Goal: Task Accomplishment & Management: Manage account settings

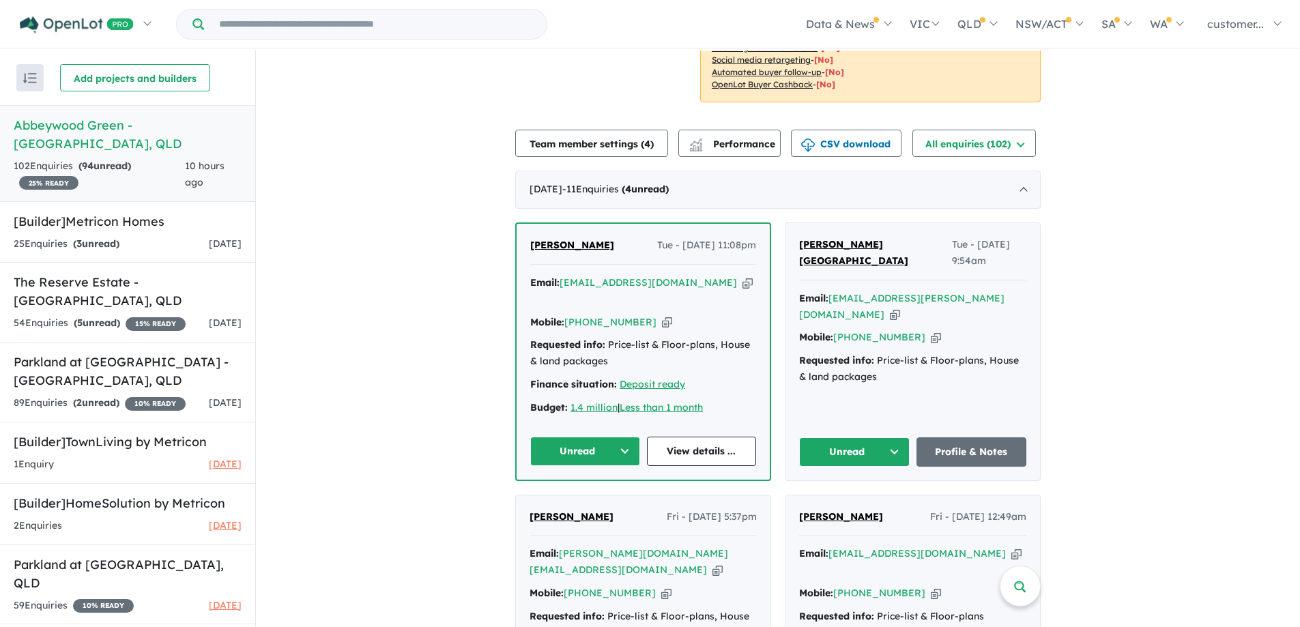
scroll to position [409, 0]
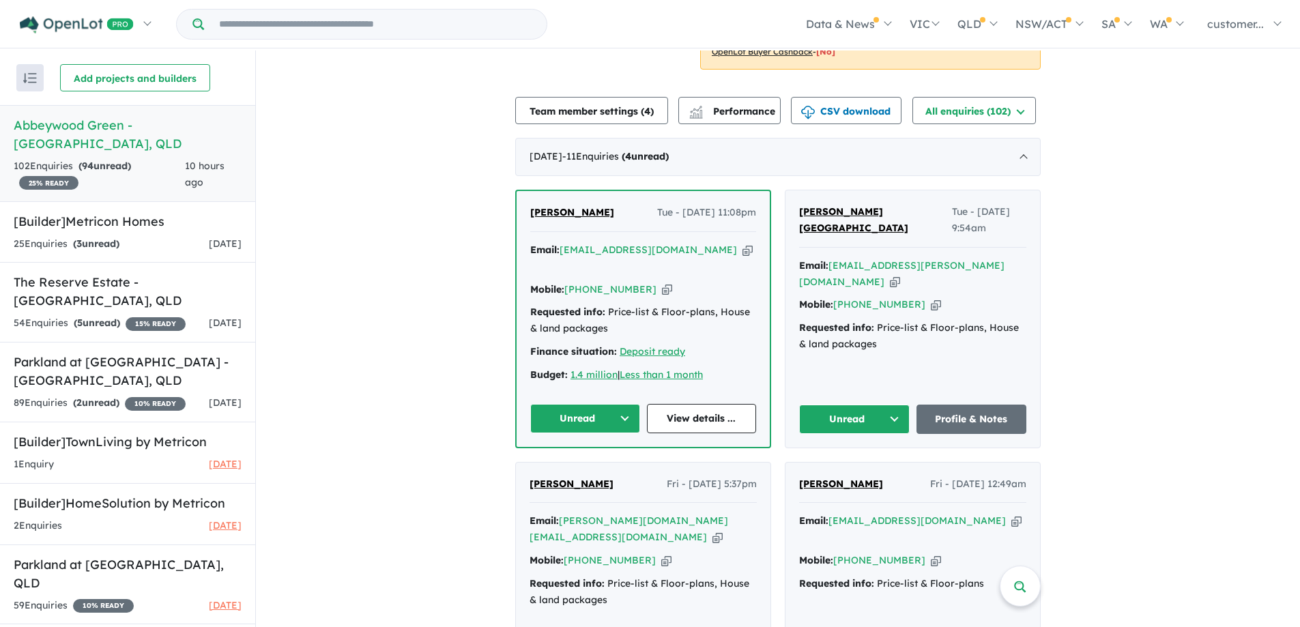
click at [900, 275] on icon "button" at bounding box center [895, 282] width 10 height 14
drag, startPoint x: 598, startPoint y: 216, endPoint x: 546, endPoint y: 211, distance: 52.1
click at [546, 211] on div "Michael Lam Tue - 26/08/2025, 11:08pm" at bounding box center [643, 218] width 226 height 27
drag, startPoint x: 521, startPoint y: 210, endPoint x: 564, endPoint y: 214, distance: 43.2
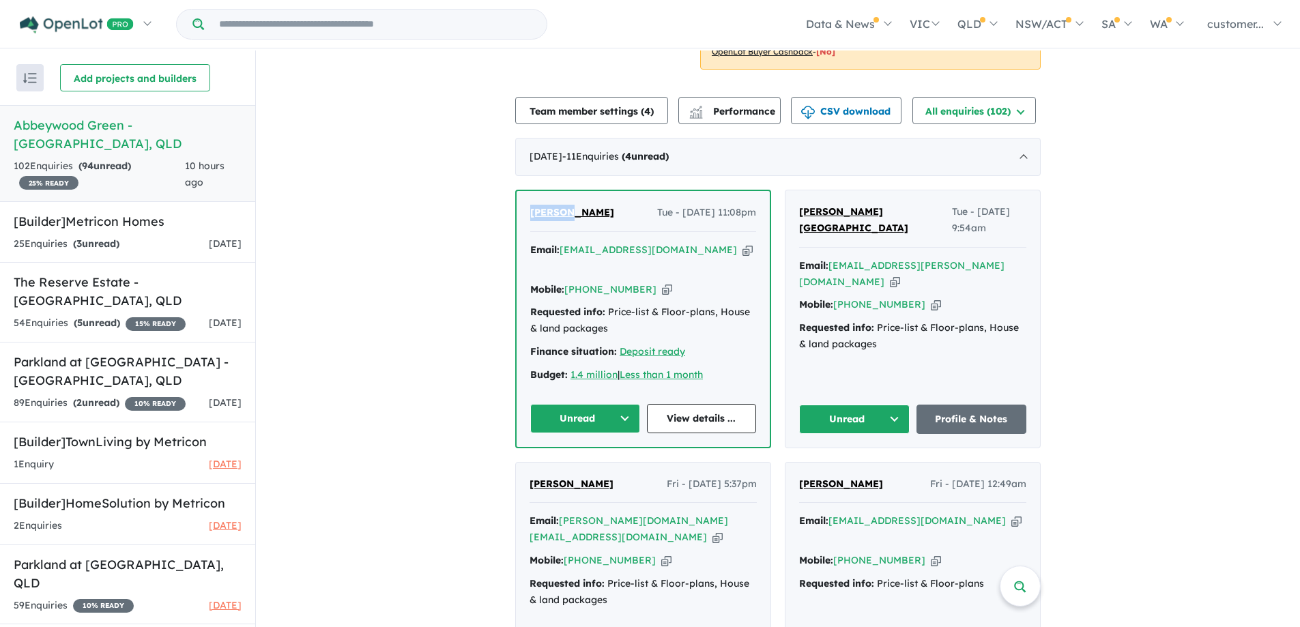
click at [564, 214] on div "Michael Lam Tue - 26/08/2025, 11:08pm Email: mikemike926@hotmail.com Copied! Mo…" at bounding box center [643, 318] width 253 height 255
copy span "Michael"
click at [743, 251] on icon "button" at bounding box center [748, 250] width 10 height 14
click at [662, 283] on icon "button" at bounding box center [667, 290] width 10 height 14
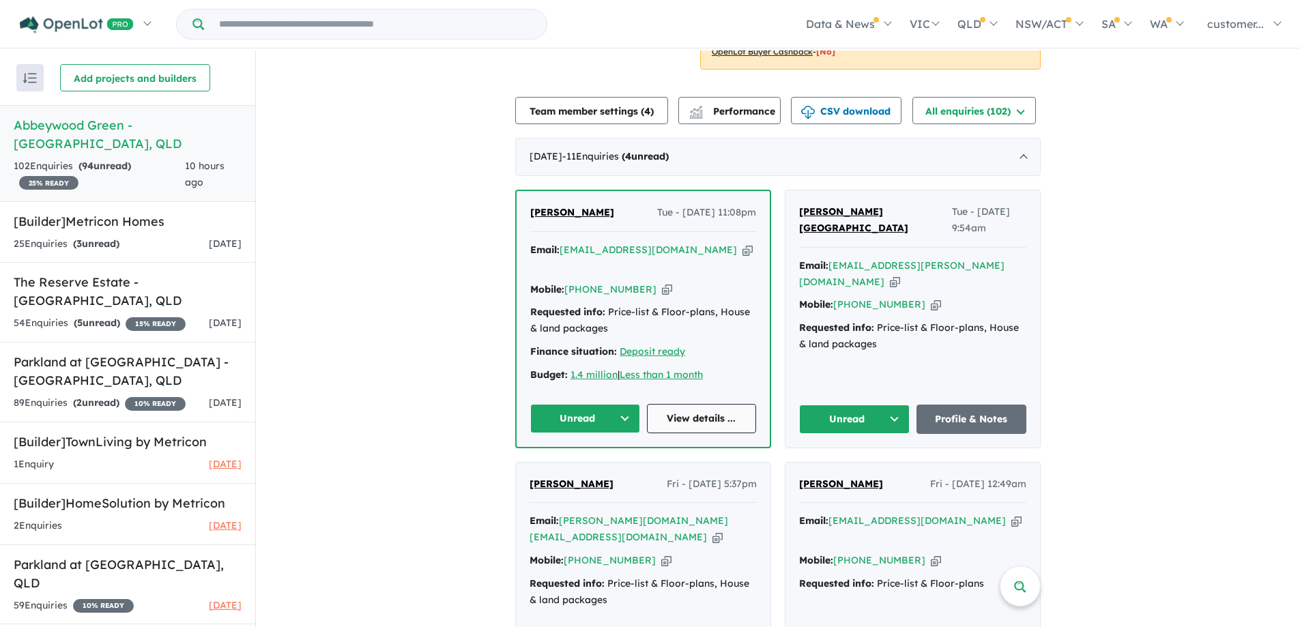
click at [732, 404] on link "View details ..." at bounding box center [702, 418] width 110 height 29
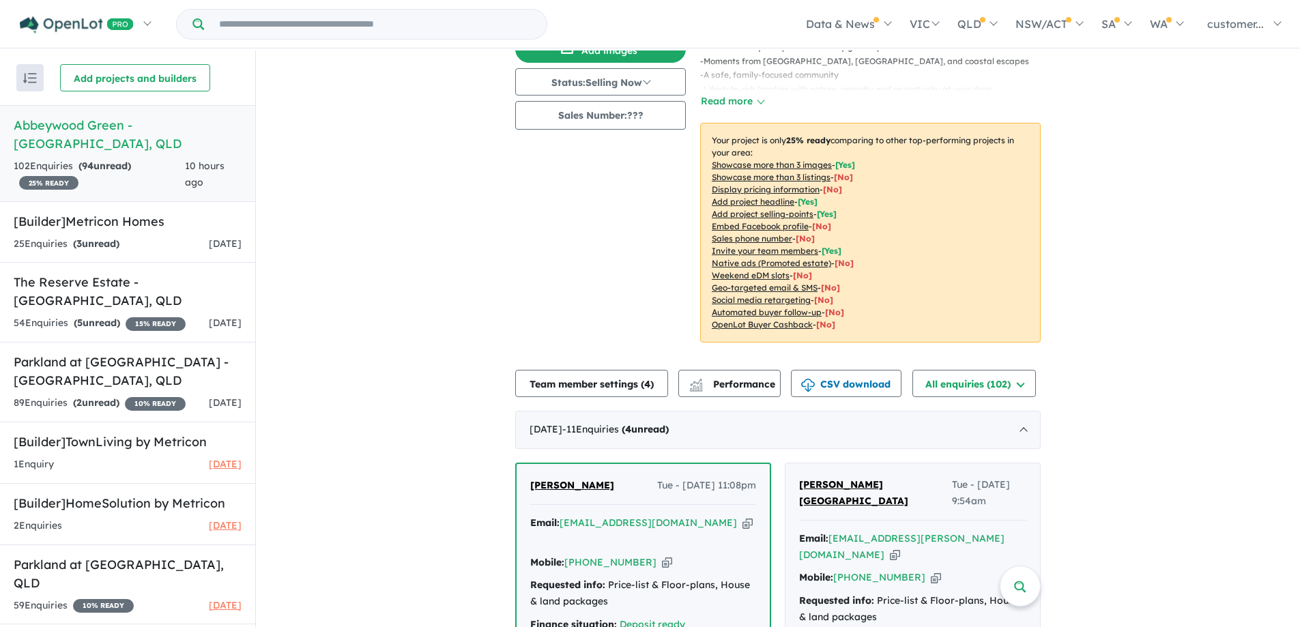
scroll to position [0, 0]
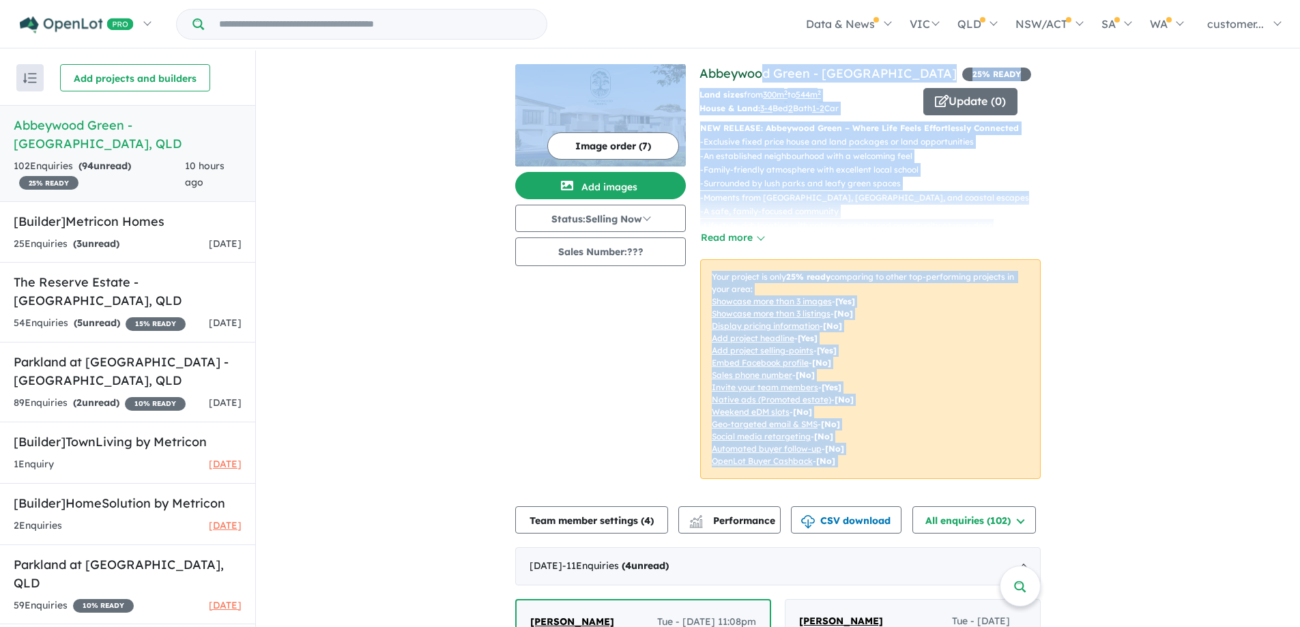
drag, startPoint x: 691, startPoint y: 73, endPoint x: 762, endPoint y: 78, distance: 71.1
click at [762, 78] on div "View 5 projects in your account Abbeywood Green - Taigum 25 % READY Land sizes …" at bounding box center [777, 279] width 525 height 431
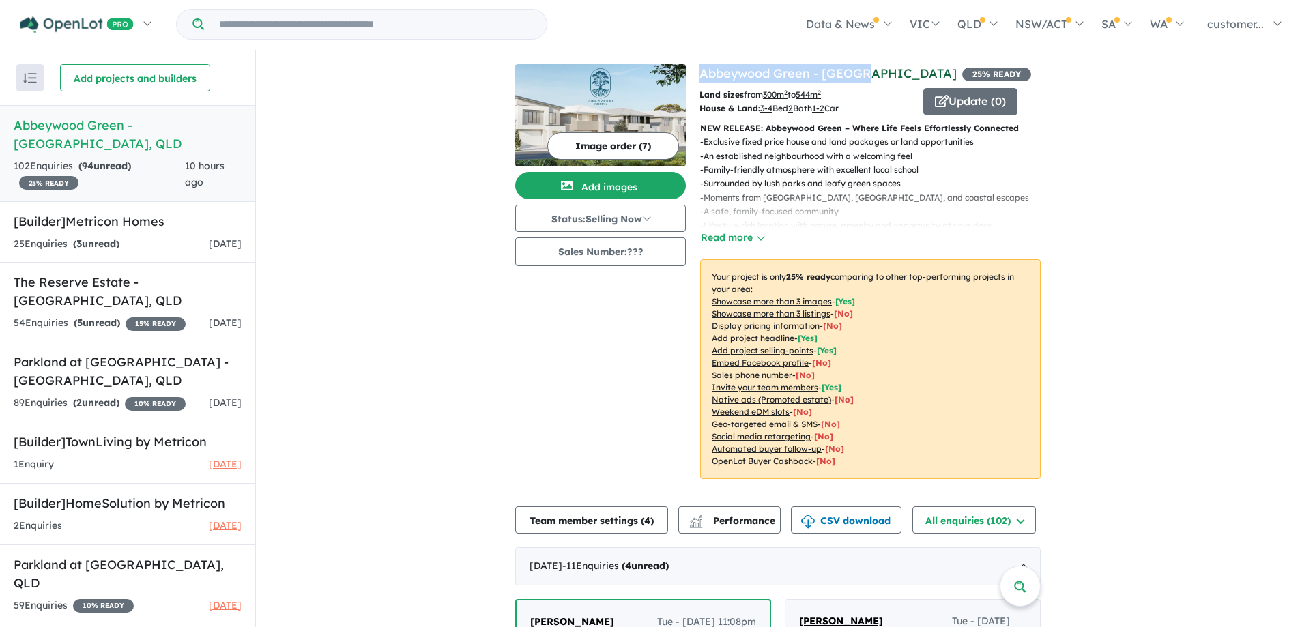
drag, startPoint x: 863, startPoint y: 75, endPoint x: 697, endPoint y: 70, distance: 165.9
click at [700, 70] on h4 "View 5 projects in your account Abbeywood Green - Taigum 25 % READY" at bounding box center [870, 73] width 341 height 18
copy link "Abbeywood Green - [GEOGRAPHIC_DATA]"
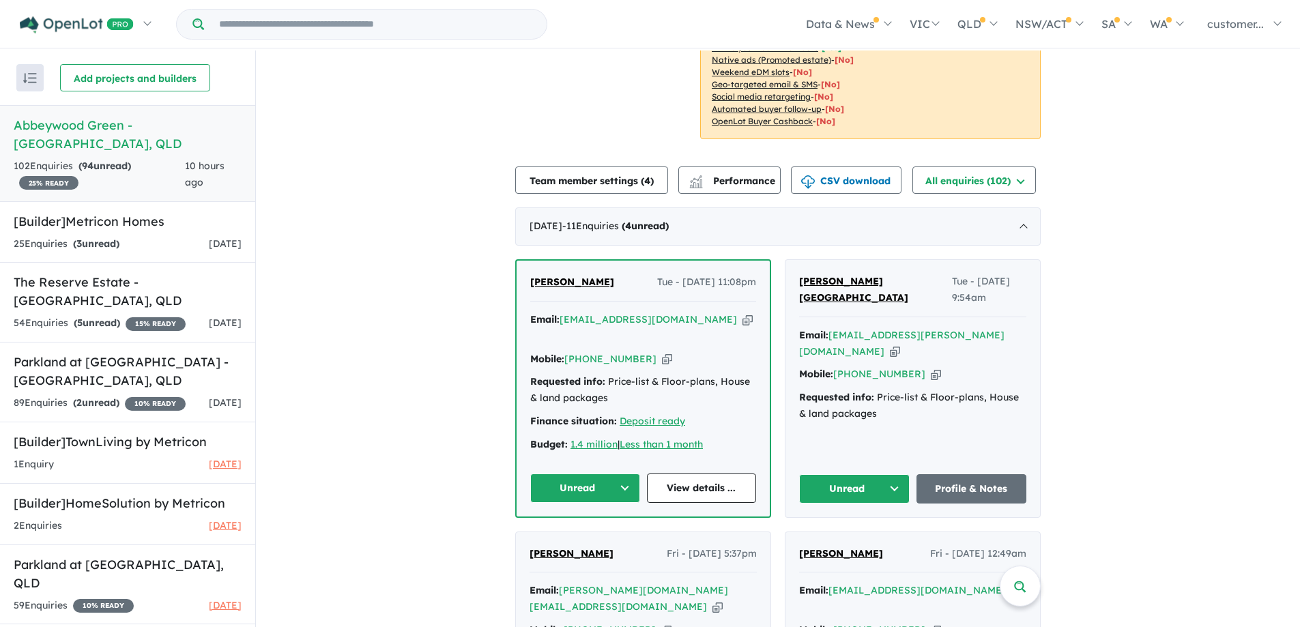
scroll to position [341, 0]
click at [621, 473] on button "Unread" at bounding box center [585, 486] width 110 height 29
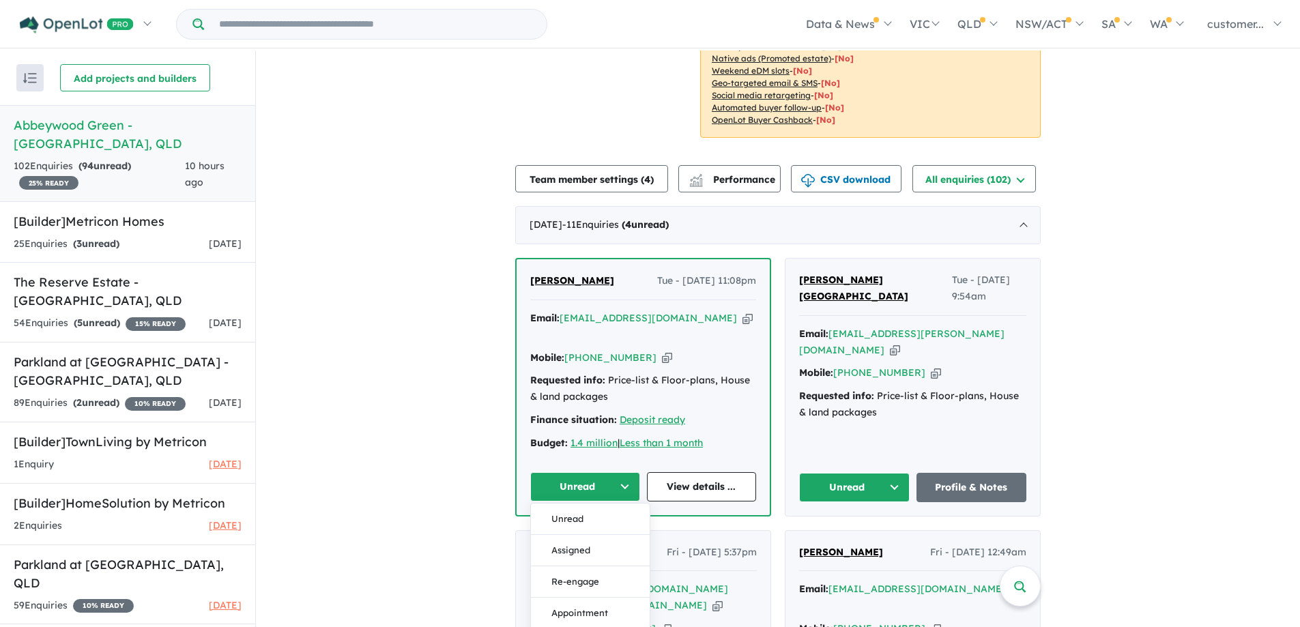
click at [582, 539] on button "Assigned" at bounding box center [590, 550] width 119 height 31
